Goal: Information Seeking & Learning: Learn about a topic

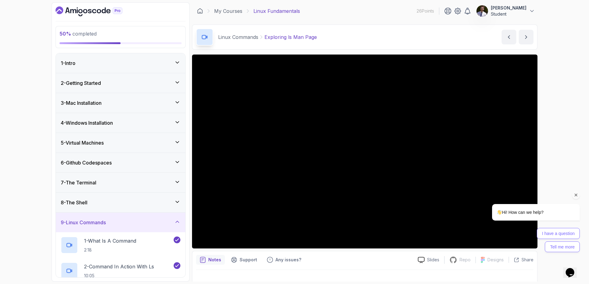
scroll to position [10, 0]
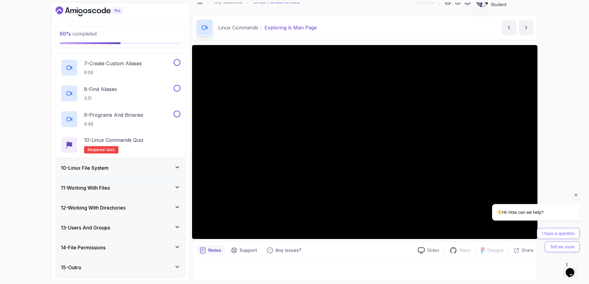
click at [577, 195] on icon "Chat attention grabber" at bounding box center [576, 196] width 6 height 6
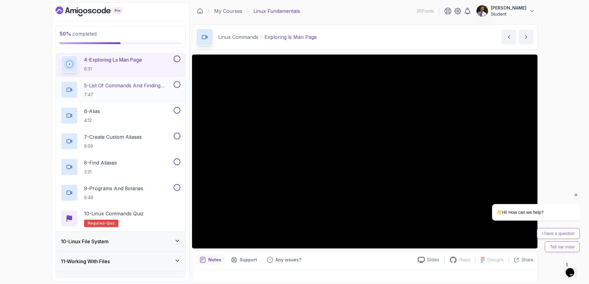
scroll to position [222, 0]
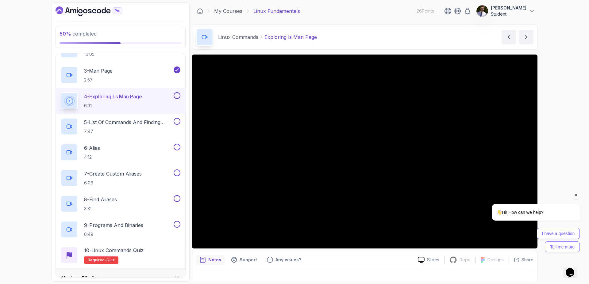
click at [177, 97] on button at bounding box center [177, 95] width 7 height 7
click at [141, 120] on p "5 - List Of Commands And Finding Help" at bounding box center [128, 122] width 88 height 7
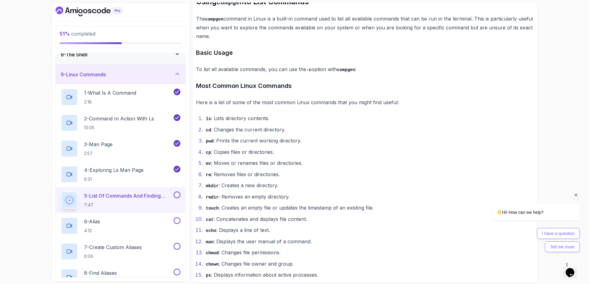
scroll to position [296, 0]
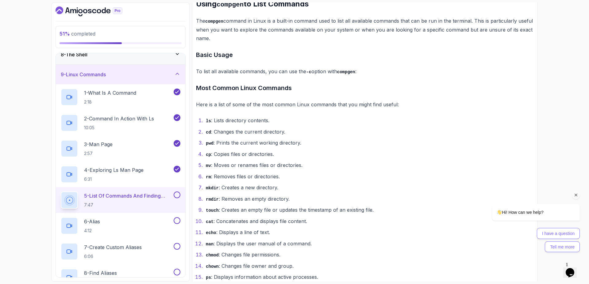
click at [577, 195] on icon "Chat attention grabber" at bounding box center [576, 196] width 6 height 6
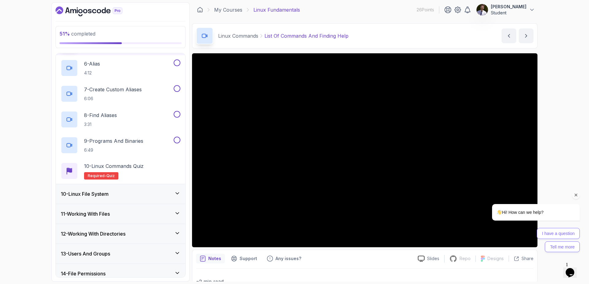
scroll to position [185, 0]
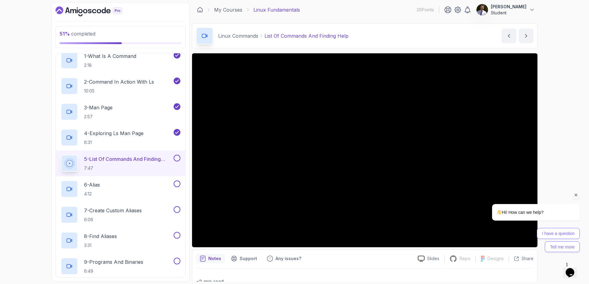
click at [179, 159] on button at bounding box center [177, 158] width 7 height 7
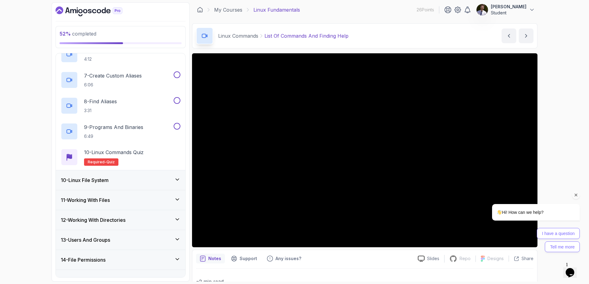
scroll to position [332, 0]
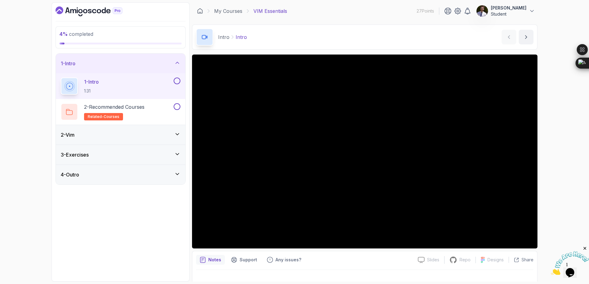
click at [127, 172] on div "4 - Outro" at bounding box center [121, 174] width 120 height 7
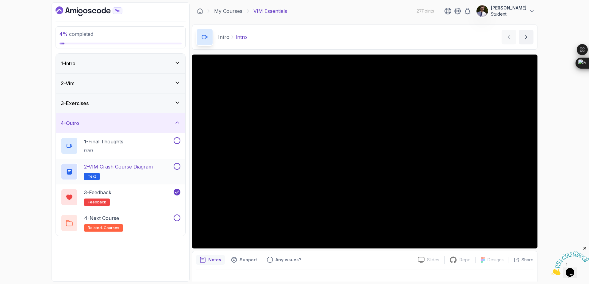
click at [132, 165] on p "2 - VIM Crash Course Diagram" at bounding box center [118, 166] width 69 height 7
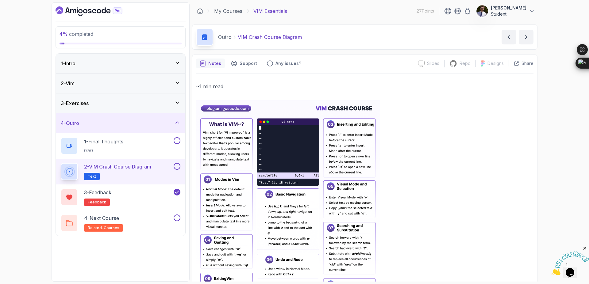
click at [217, 142] on img at bounding box center [288, 215] width 184 height 228
click at [155, 124] on div "4 - Outro" at bounding box center [121, 123] width 120 height 7
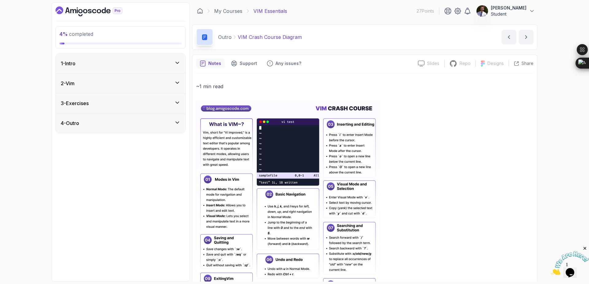
click at [162, 105] on div "3 - Exercises" at bounding box center [121, 103] width 120 height 7
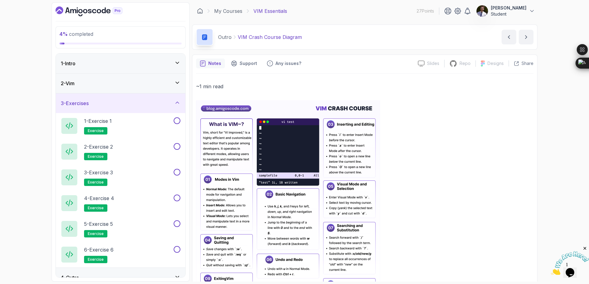
click at [168, 84] on div "2 - Vim" at bounding box center [121, 83] width 120 height 7
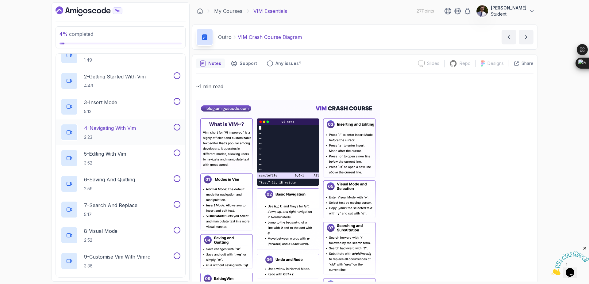
scroll to position [43, 0]
